Goal: Information Seeking & Learning: Understand process/instructions

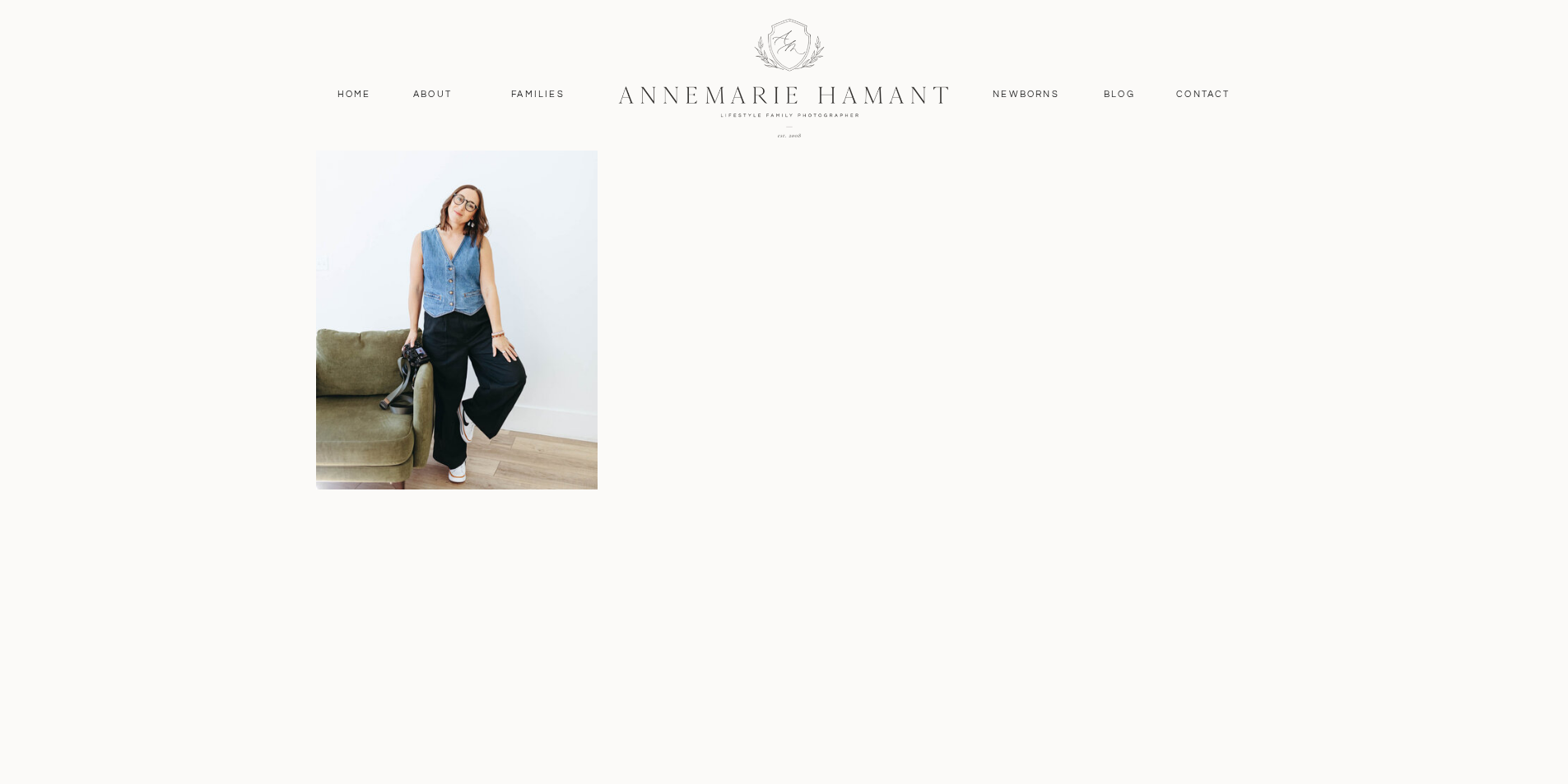
scroll to position [6415, 0]
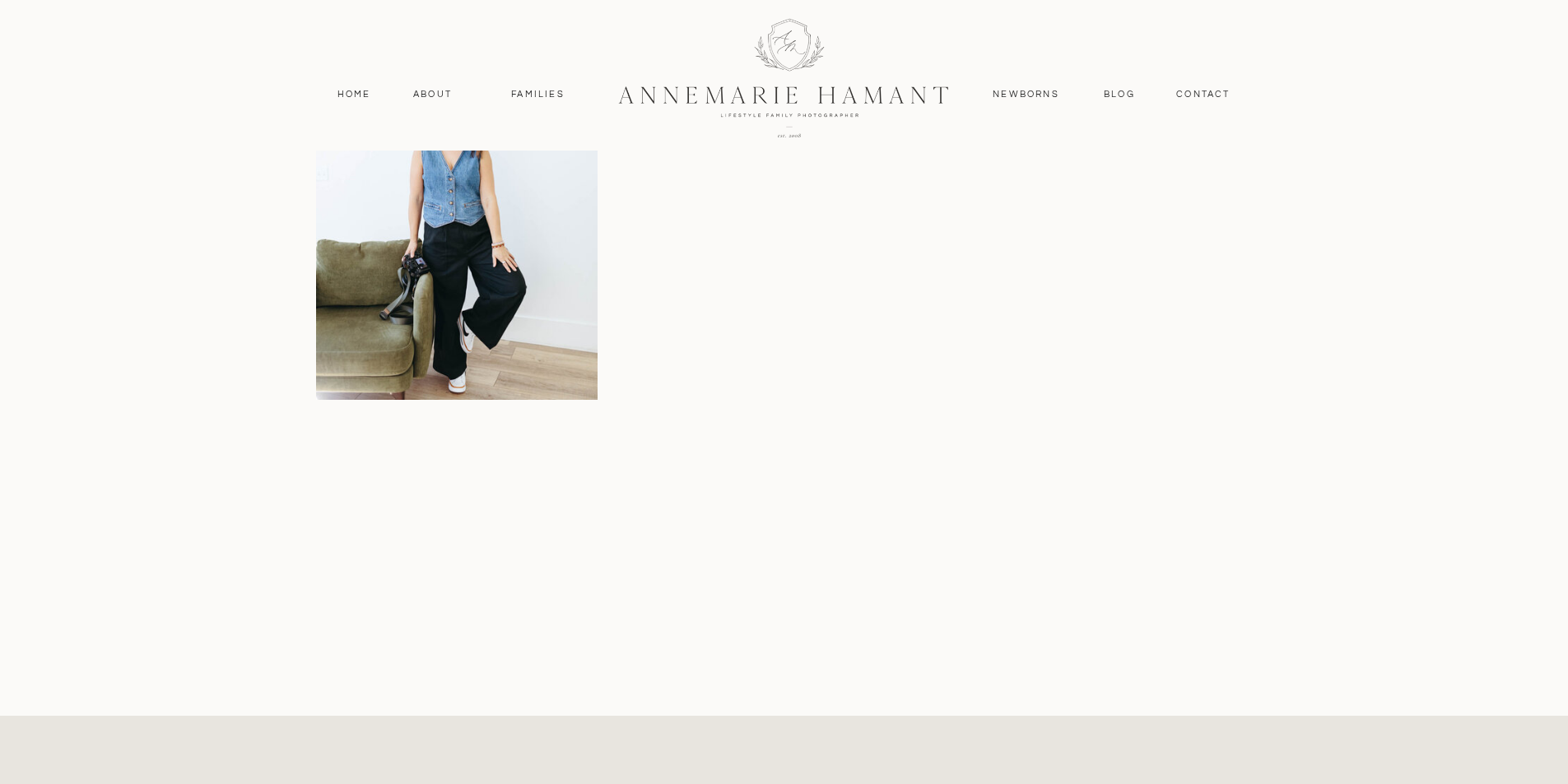
scroll to position [6415, 0]
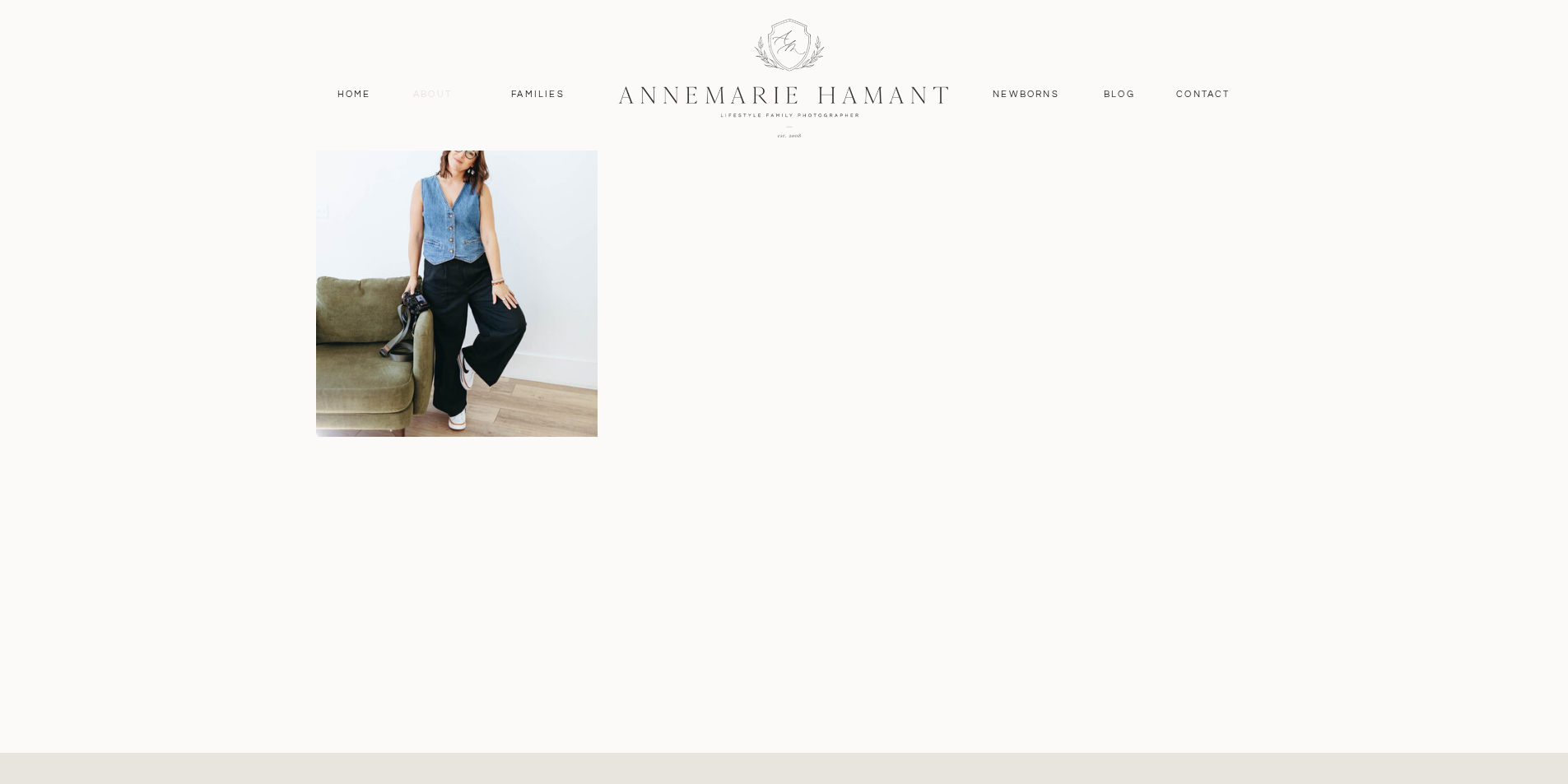
click at [425, 100] on nav "About" at bounding box center [433, 94] width 48 height 15
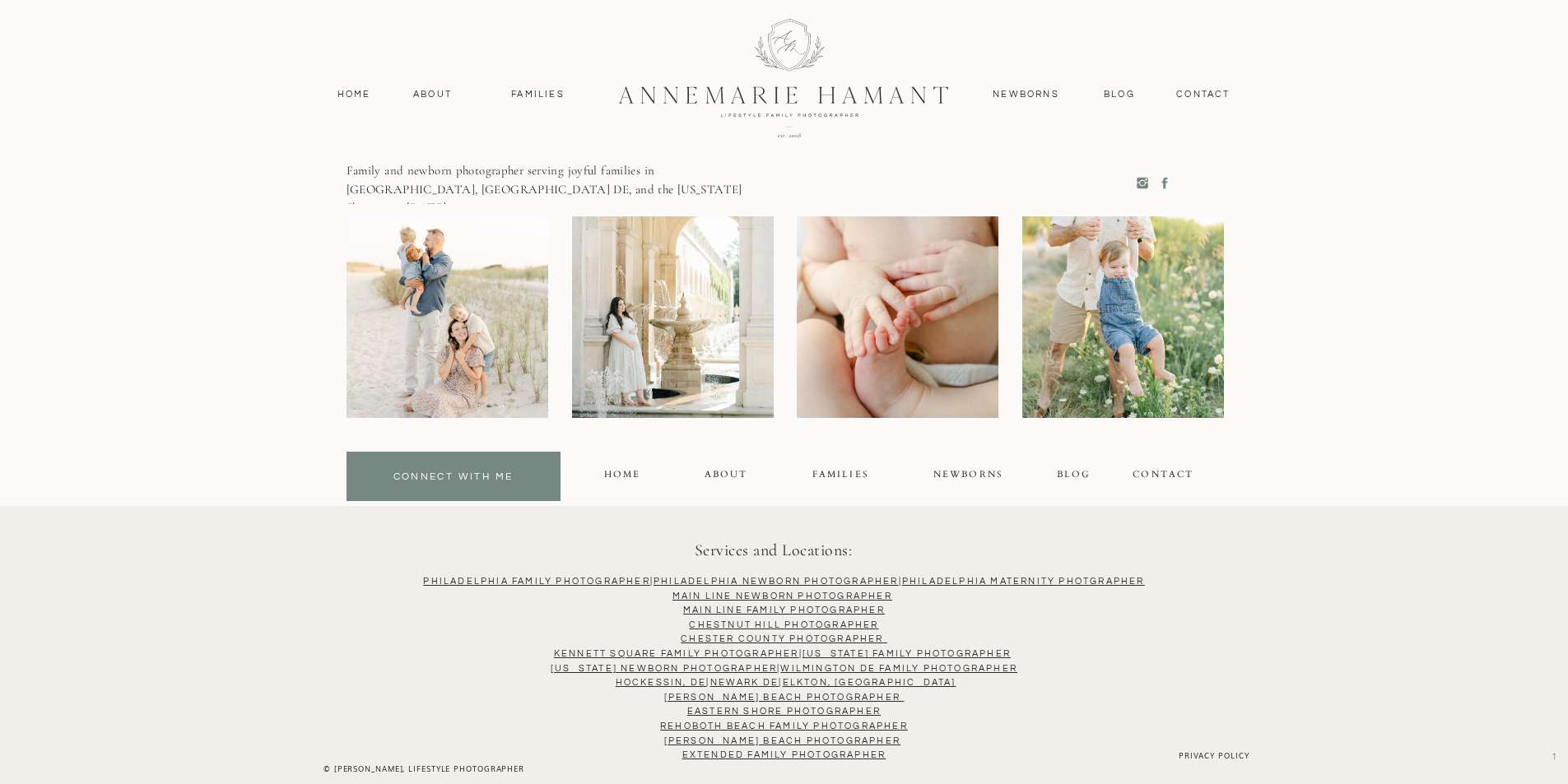
scroll to position [4443, 0]
click at [1132, 92] on nav "Blog" at bounding box center [1119, 94] width 39 height 15
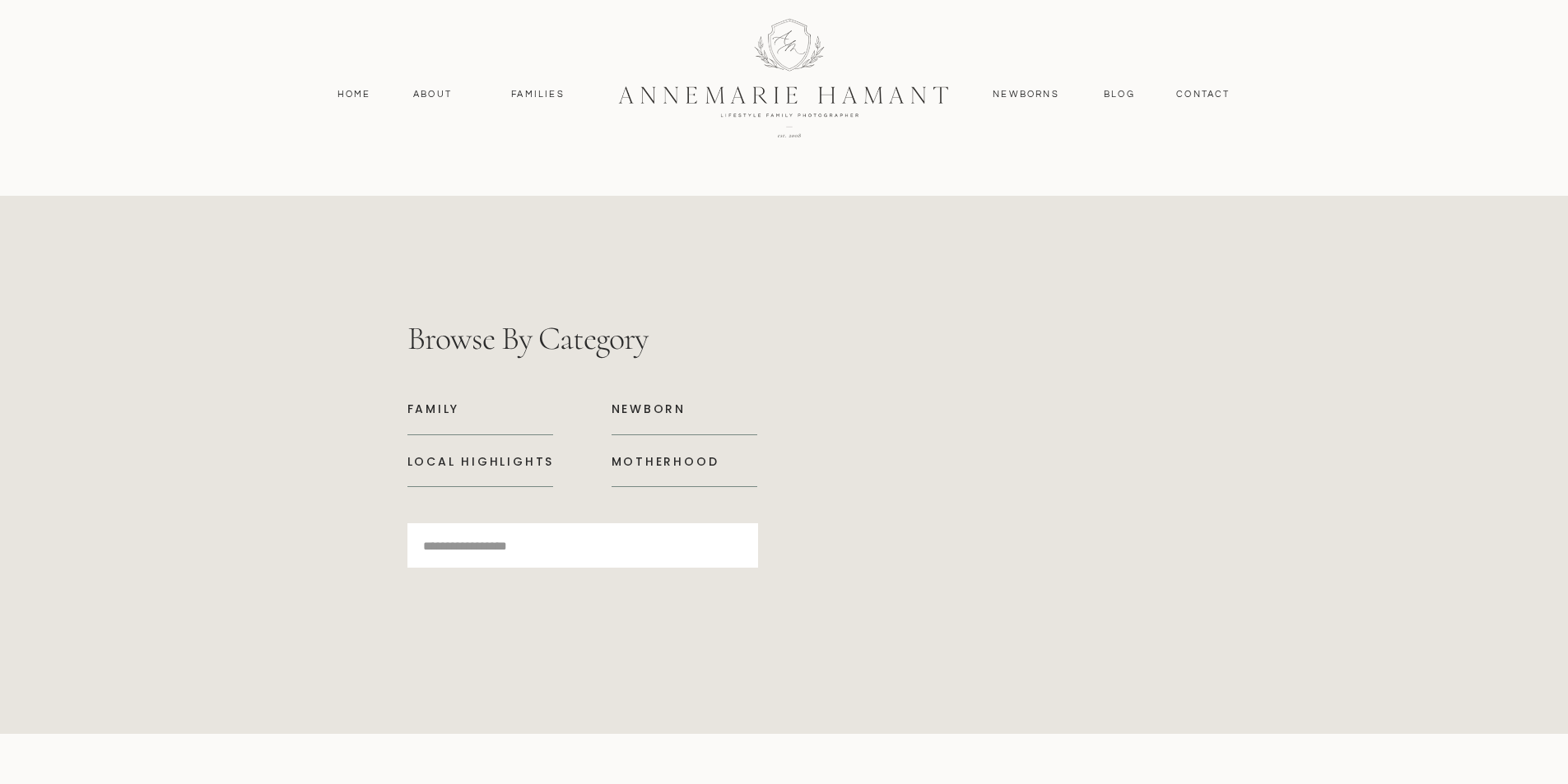
scroll to position [7155, 0]
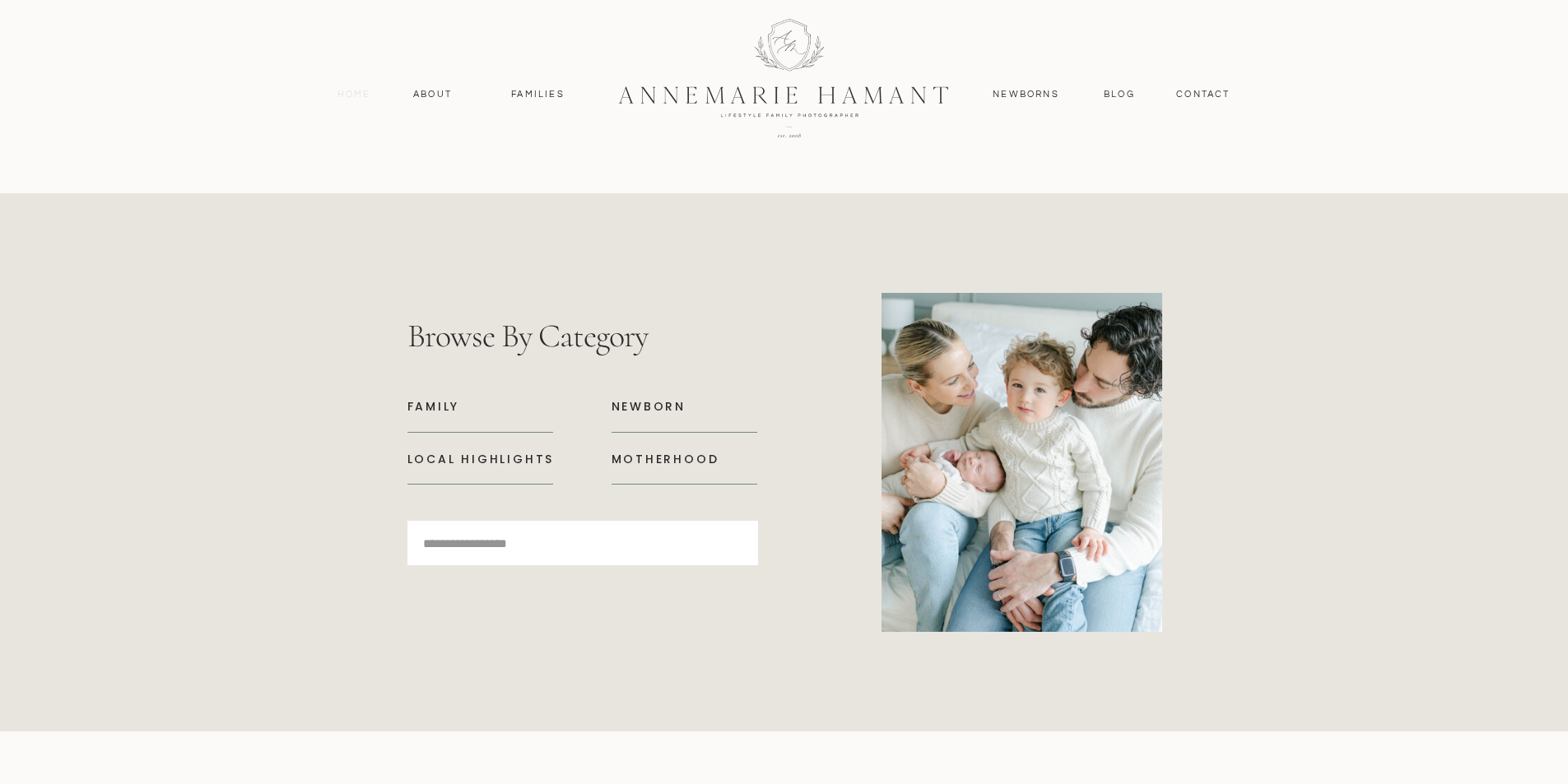
click at [339, 98] on nav "Home" at bounding box center [354, 94] width 49 height 15
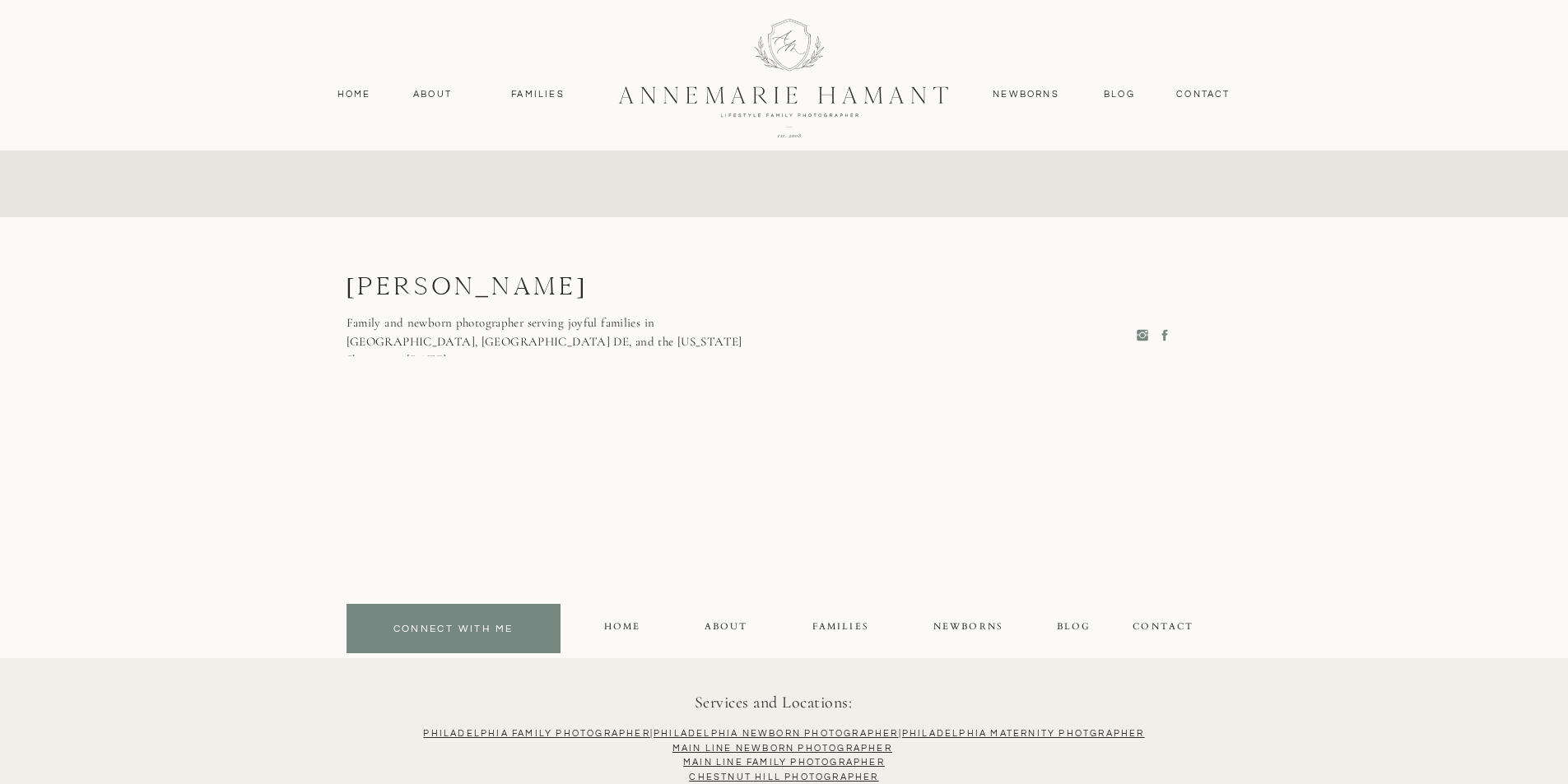
scroll to position [8132, 0]
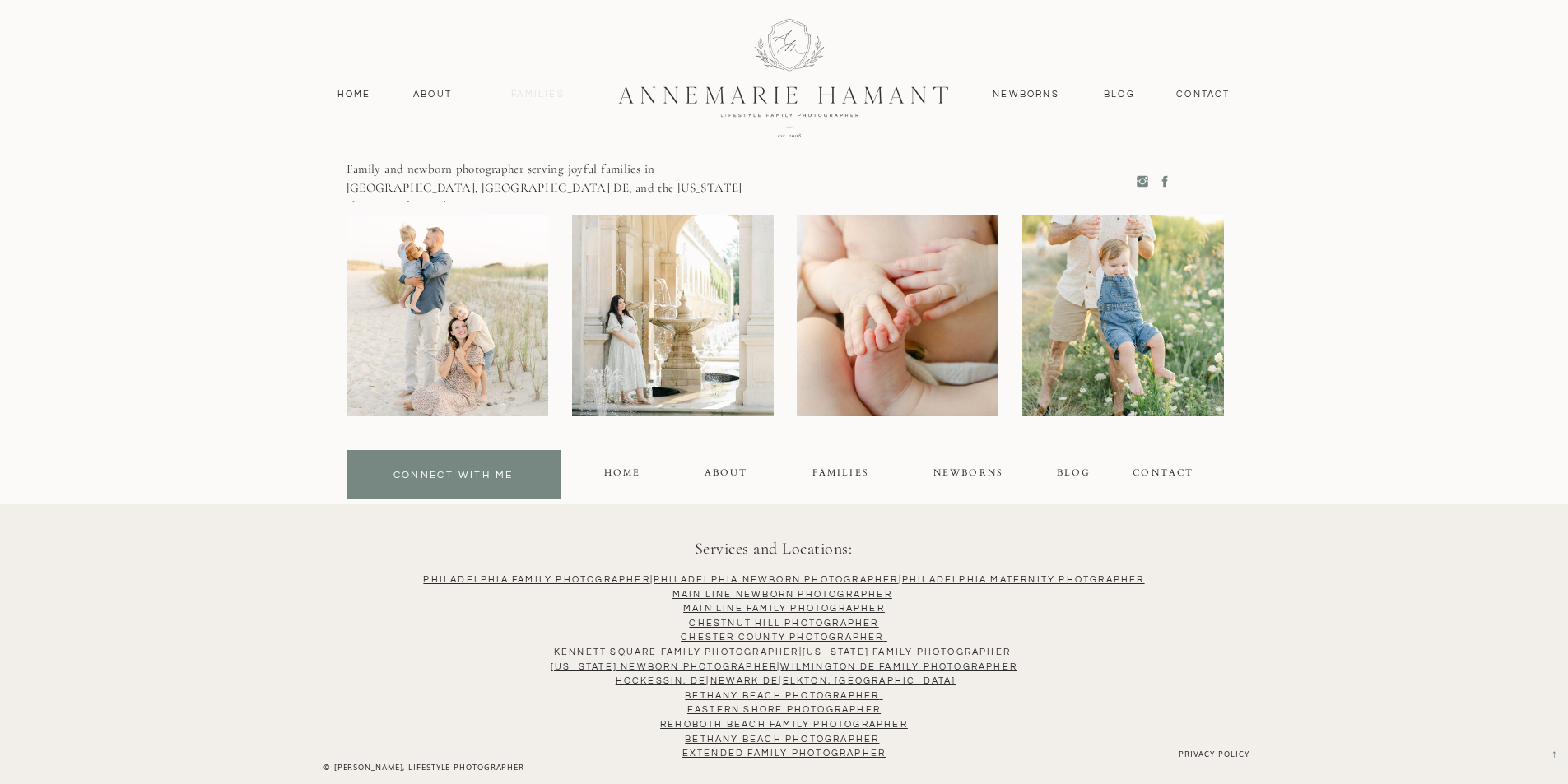
click at [547, 100] on nav "Families" at bounding box center [538, 94] width 74 height 15
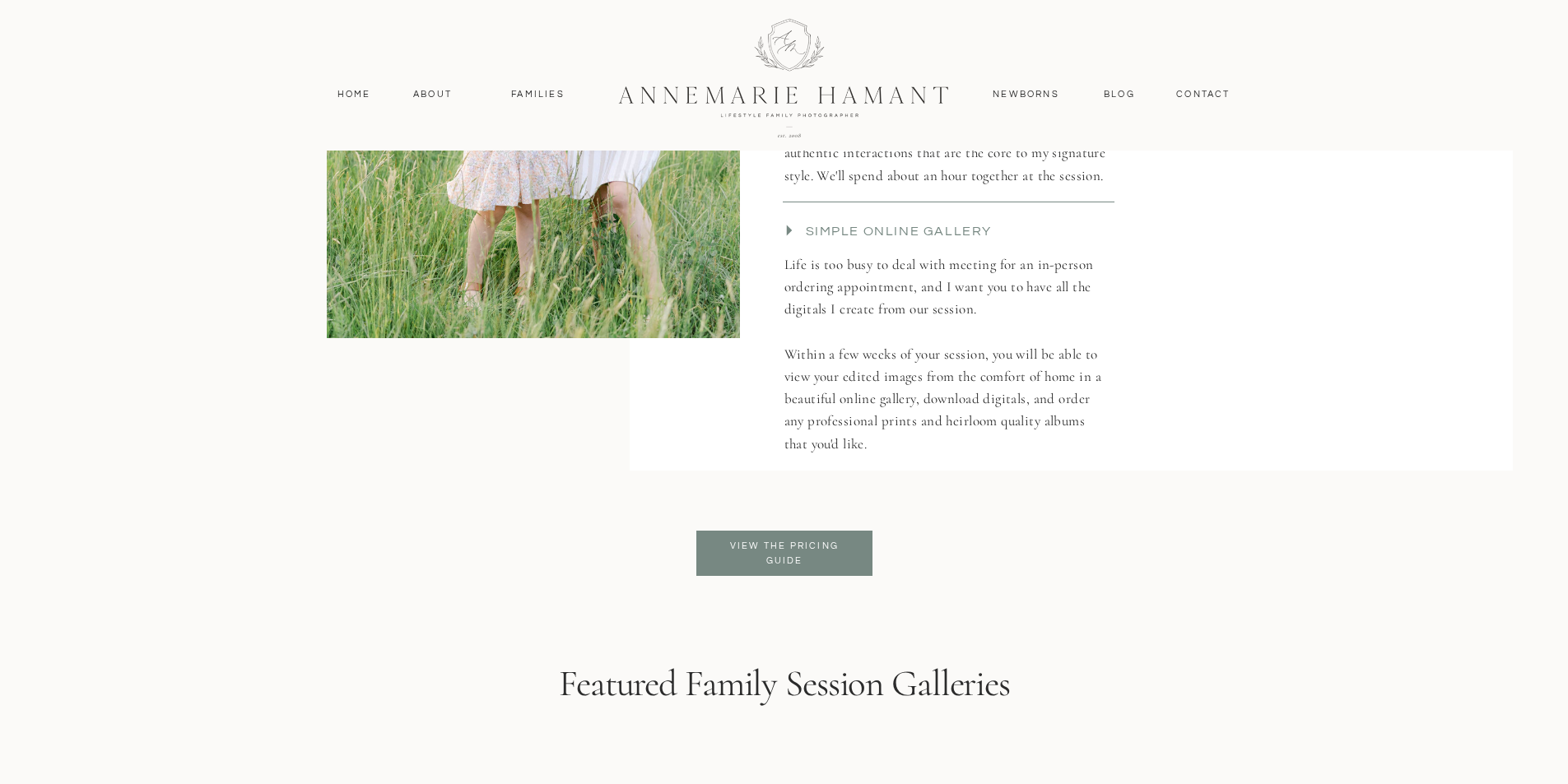
scroll to position [3783, 0]
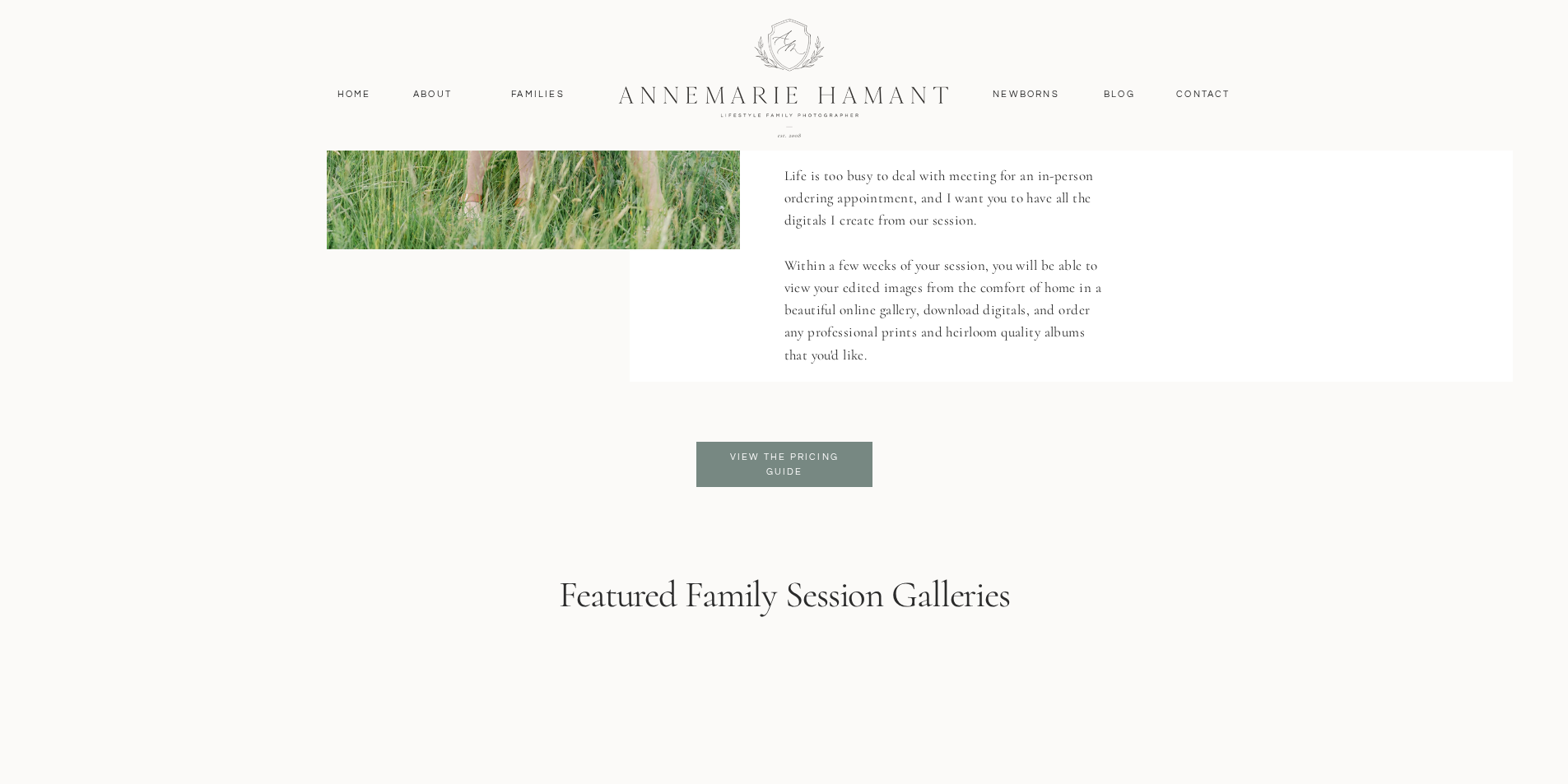
click at [820, 468] on p "View the pricing guide" at bounding box center [784, 464] width 134 height 30
